Goal: Task Accomplishment & Management: Manage account settings

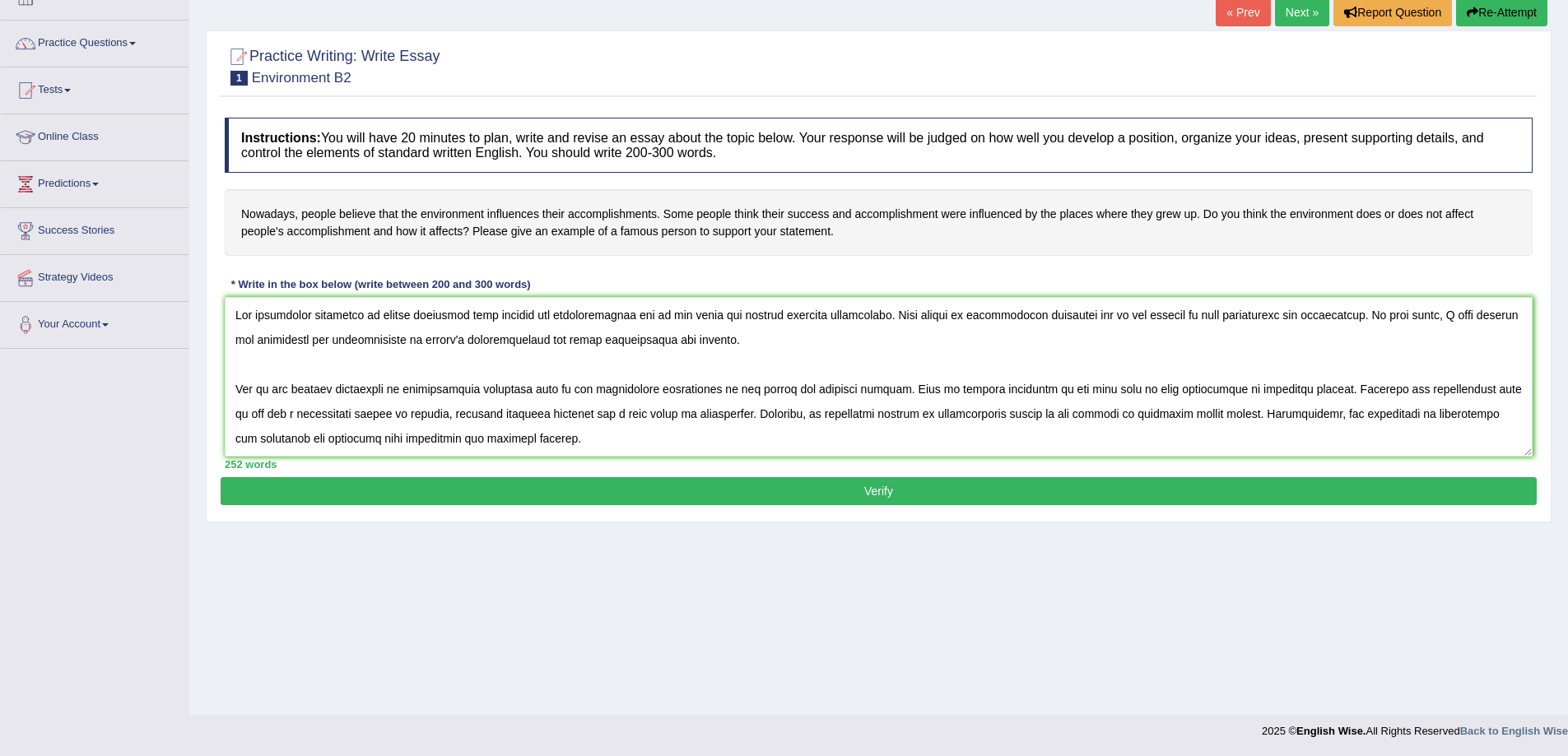
scroll to position [108, 0]
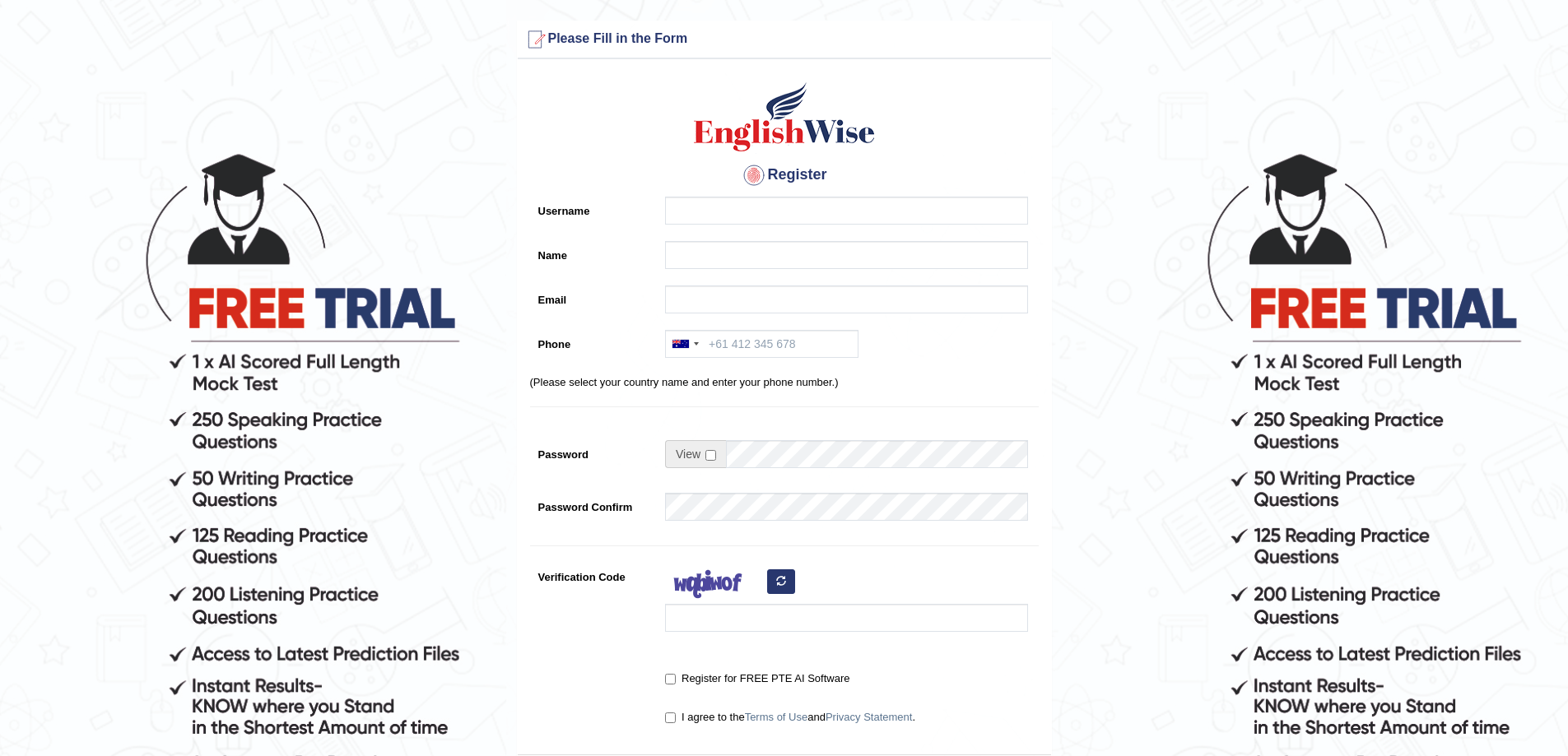
scroll to position [209, 0]
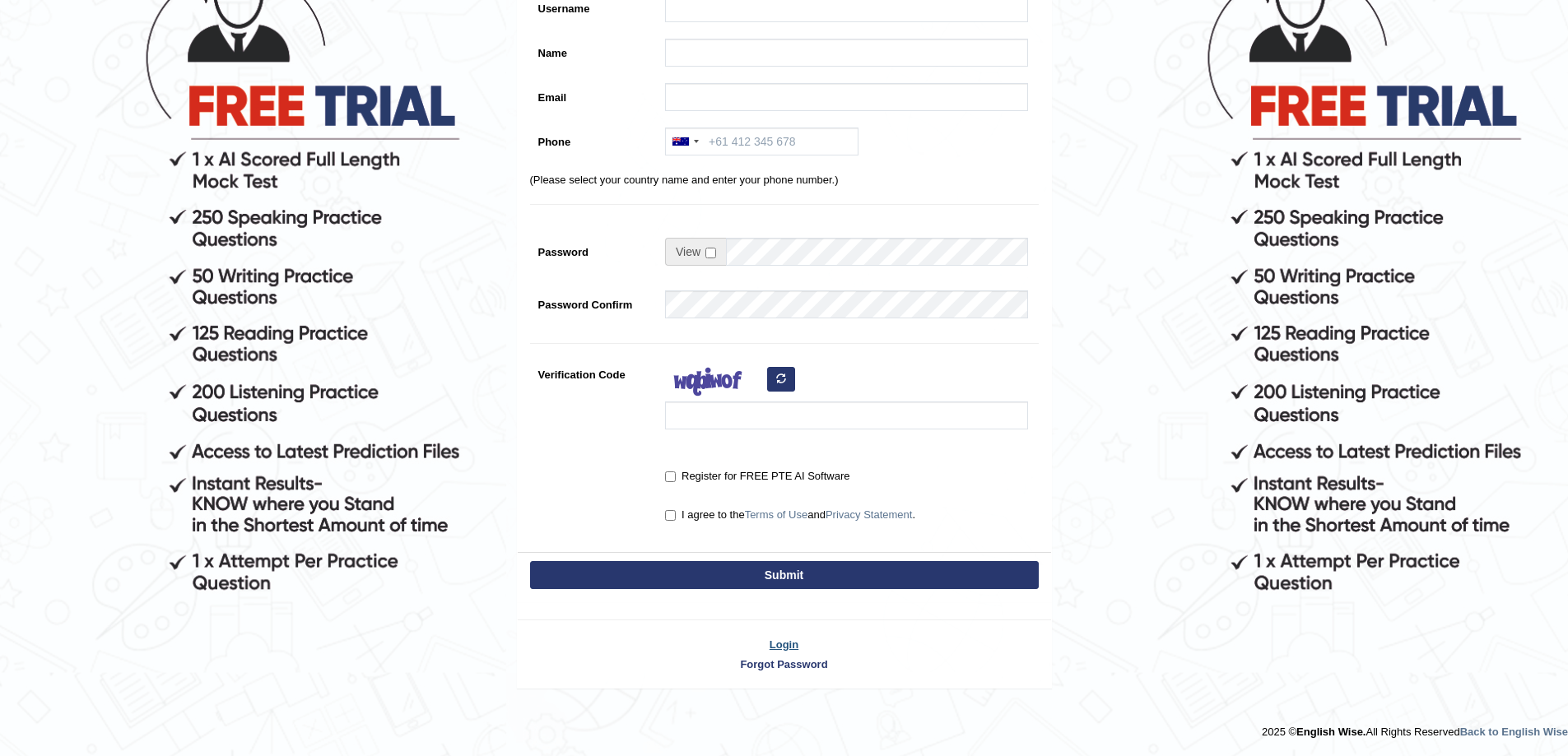
click at [782, 644] on link "Login" at bounding box center [784, 644] width 534 height 16
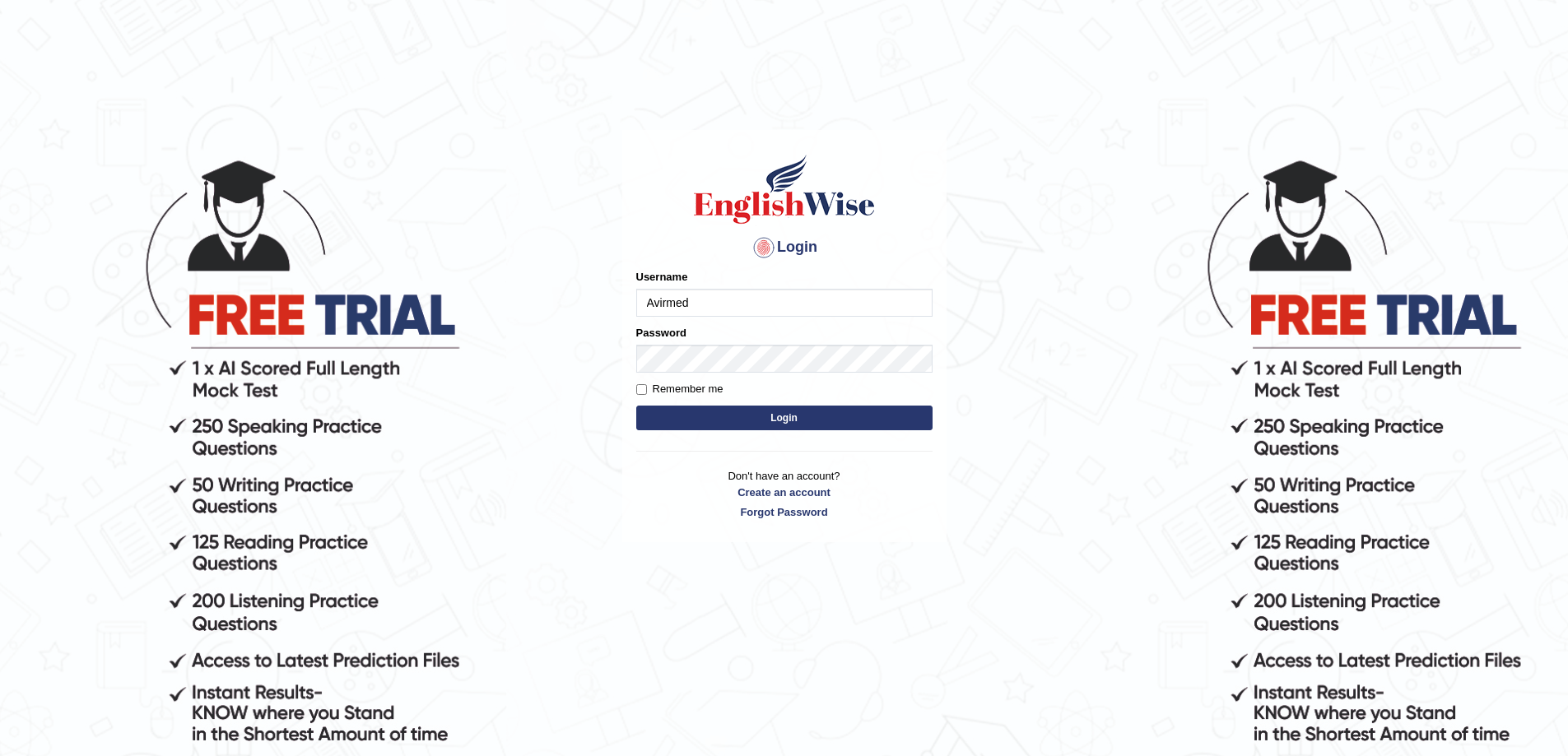
type input "Avirmed"
click at [636, 405] on button "Login" at bounding box center [784, 418] width 296 height 25
